Goal: Check status: Check status

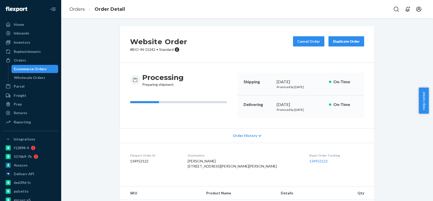
click at [40, 58] on div "Orders" at bounding box center [31, 60] width 54 height 7
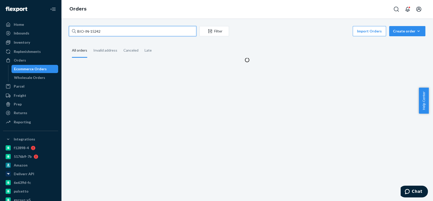
click at [94, 31] on input "BIO-IN-15242" at bounding box center [133, 31] width 128 height 10
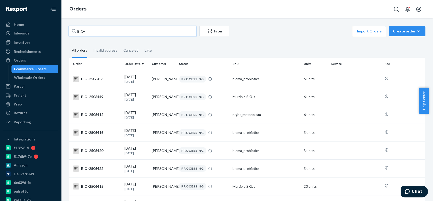
paste input "2481064"
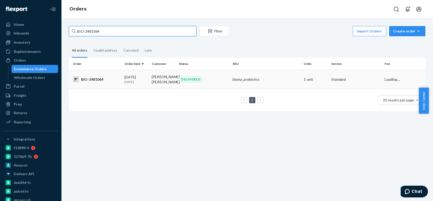
type input "BIO-2481064"
click at [96, 82] on div "BIO-2481064" at bounding box center [96, 79] width 47 height 6
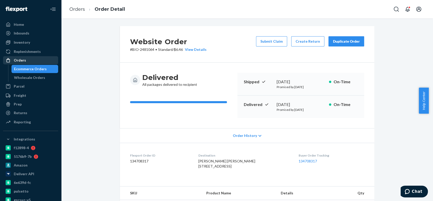
click at [36, 60] on div "Orders" at bounding box center [31, 60] width 54 height 7
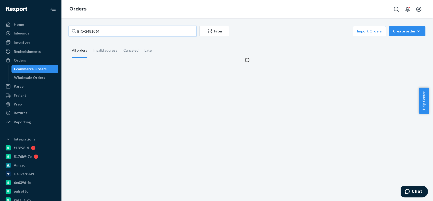
click at [92, 28] on input "BIO-2481064" at bounding box center [133, 31] width 128 height 10
paste input "7849"
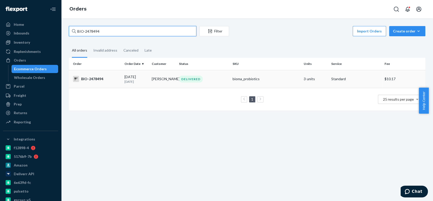
type input "BIO-2478494"
click at [98, 78] on div "BIO-2478494" at bounding box center [96, 79] width 47 height 6
